Goal: Navigation & Orientation: Find specific page/section

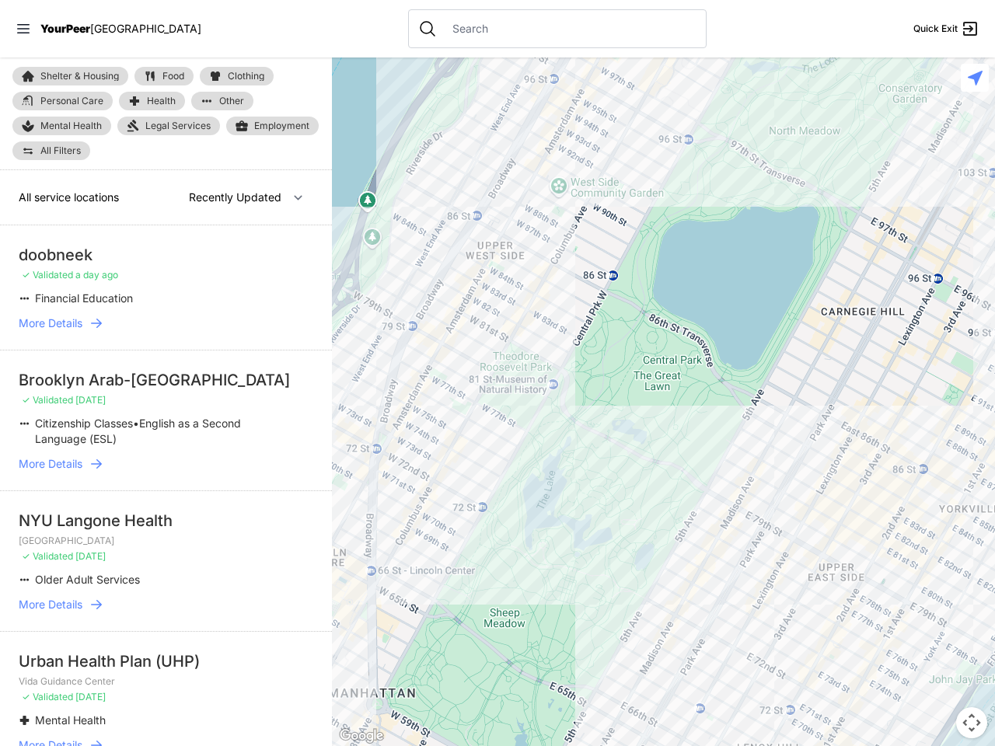
click at [23, 29] on icon at bounding box center [23, 28] width 12 height 9
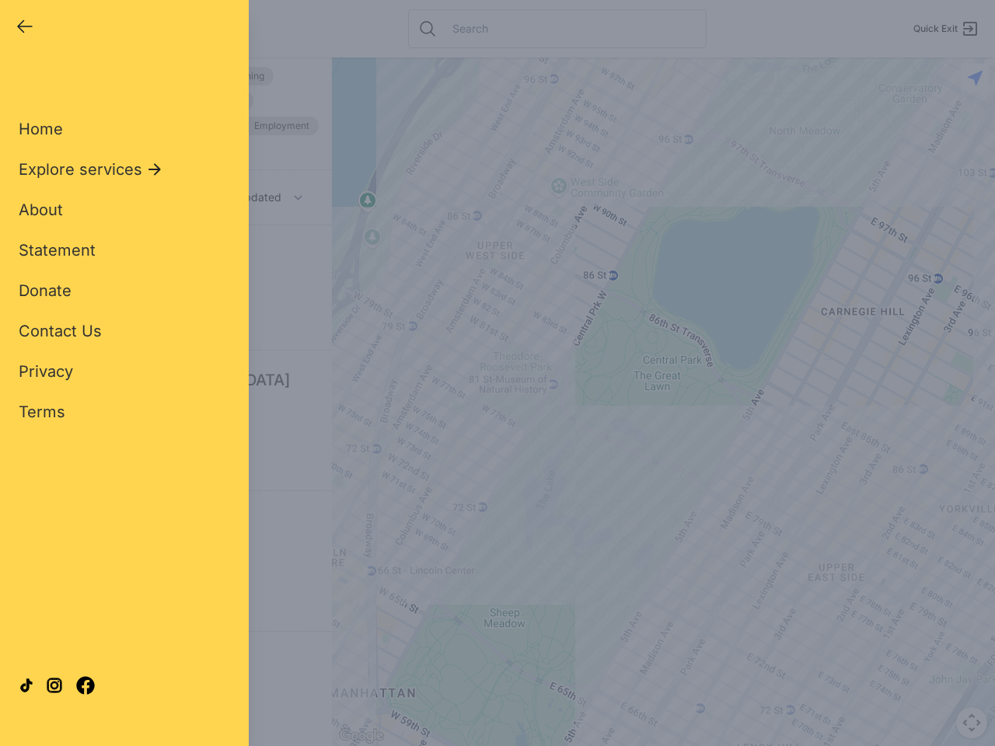
click at [663, 402] on div "Close panel YourPeer [GEOGRAPHIC_DATA] Quick Exit Single Adult Families Soup Ki…" at bounding box center [497, 373] width 995 height 746
click at [972, 723] on div "Close panel YourPeer [GEOGRAPHIC_DATA] Quick Exit Single Adult Families Soup Ki…" at bounding box center [497, 373] width 995 height 746
click at [975, 78] on div "Close panel YourPeer [GEOGRAPHIC_DATA] Quick Exit Single Adult Families Soup Ki…" at bounding box center [497, 373] width 995 height 746
